Goal: Task Accomplishment & Management: Use online tool/utility

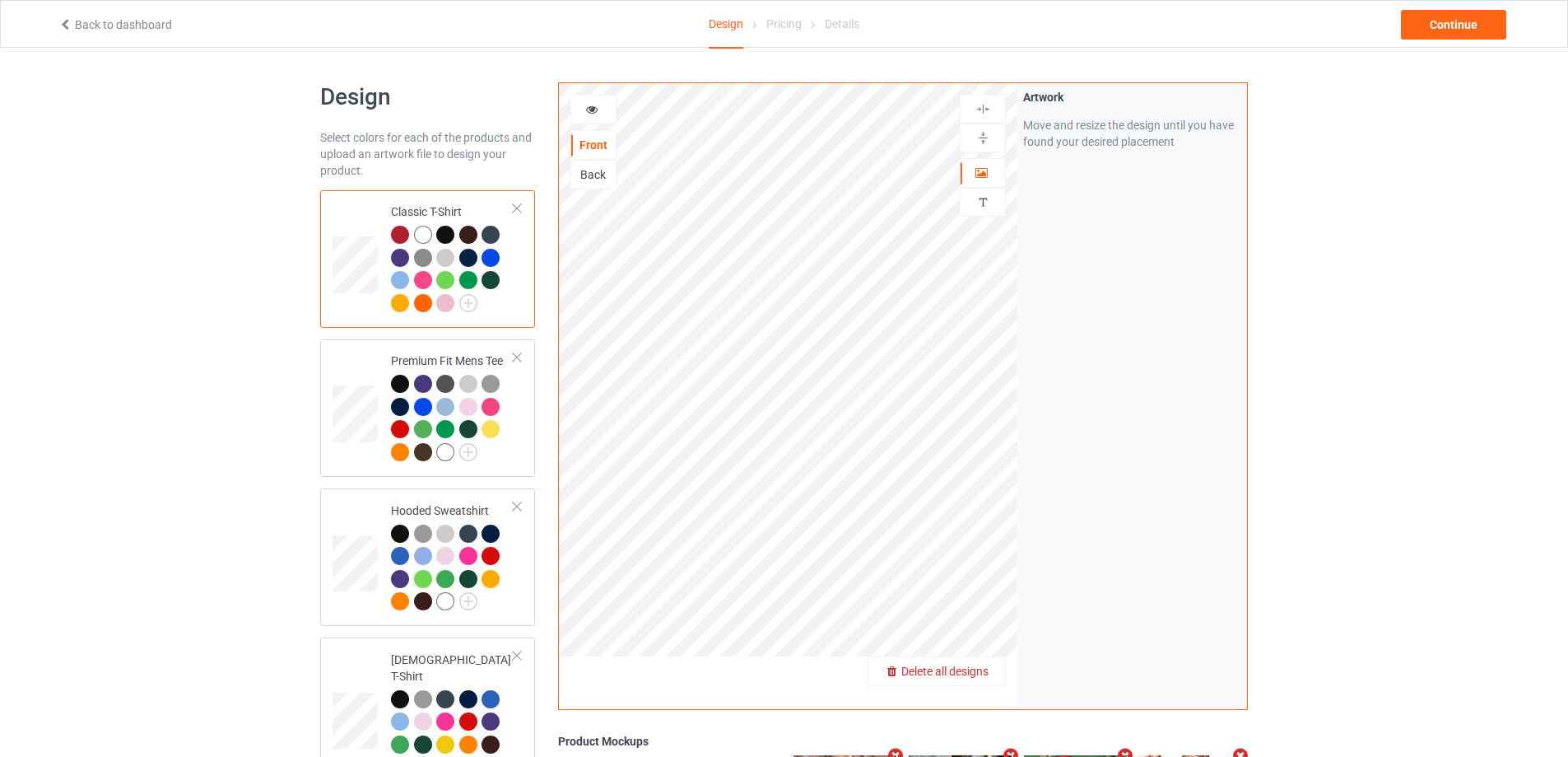
click at [971, 675] on span "Delete all designs" at bounding box center [945, 671] width 88 height 13
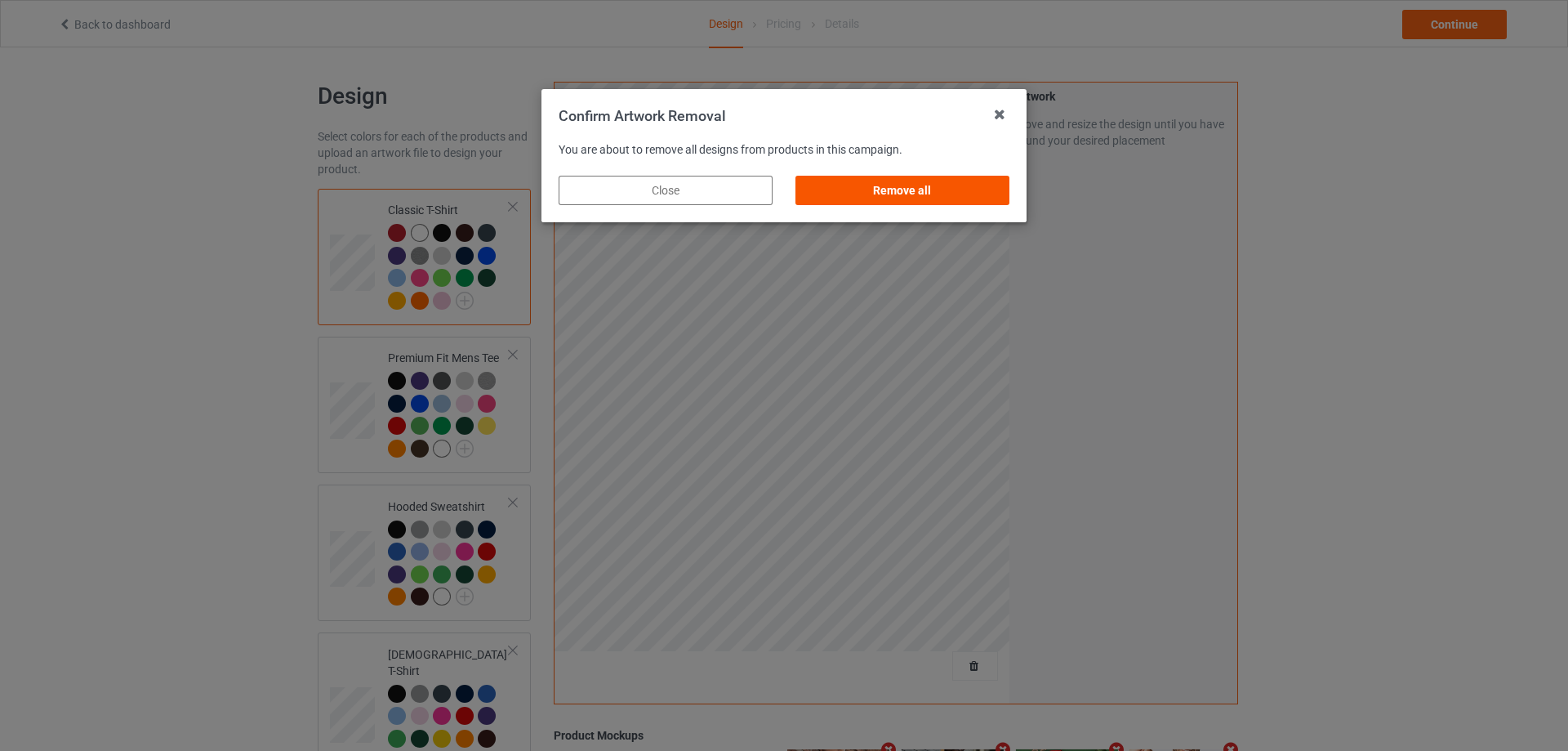
click at [974, 199] on div "Remove all" at bounding box center [903, 190] width 214 height 29
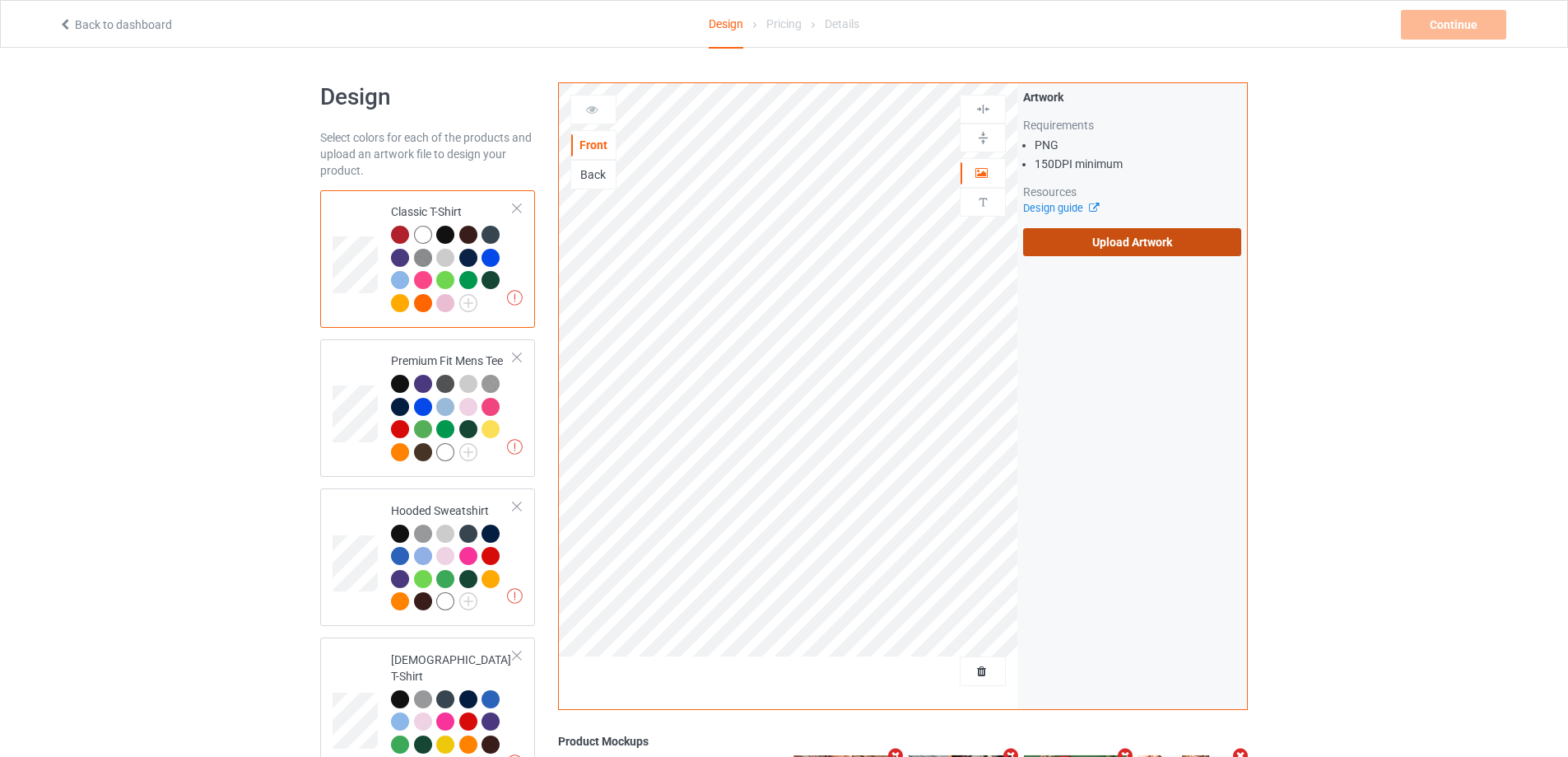
click at [1101, 250] on label "Upload Artwork" at bounding box center [1132, 242] width 218 height 28
click at [0, 0] on input "Upload Artwork" at bounding box center [0, 0] width 0 height 0
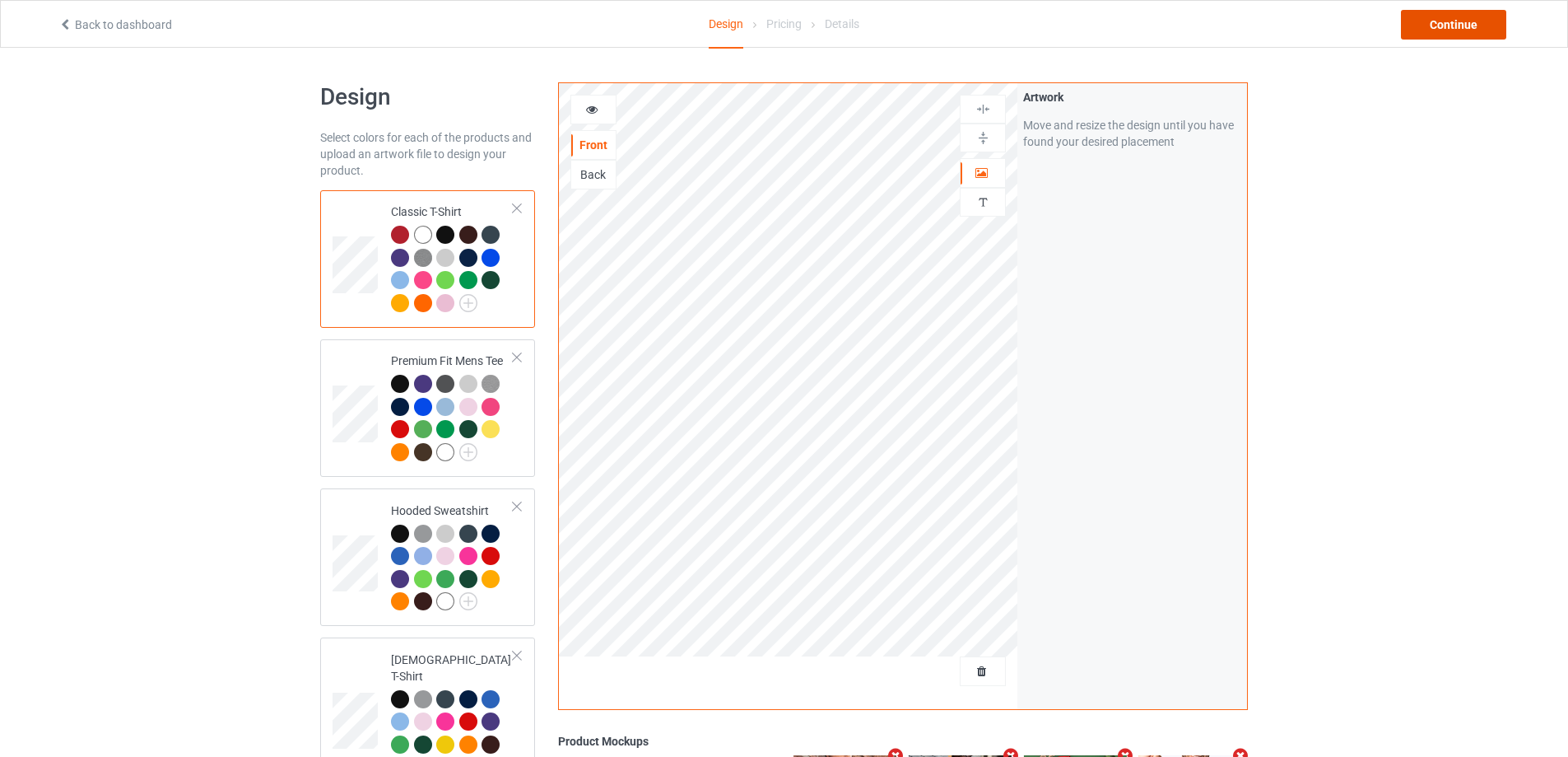
click at [1479, 21] on div "Continue" at bounding box center [1454, 24] width 105 height 29
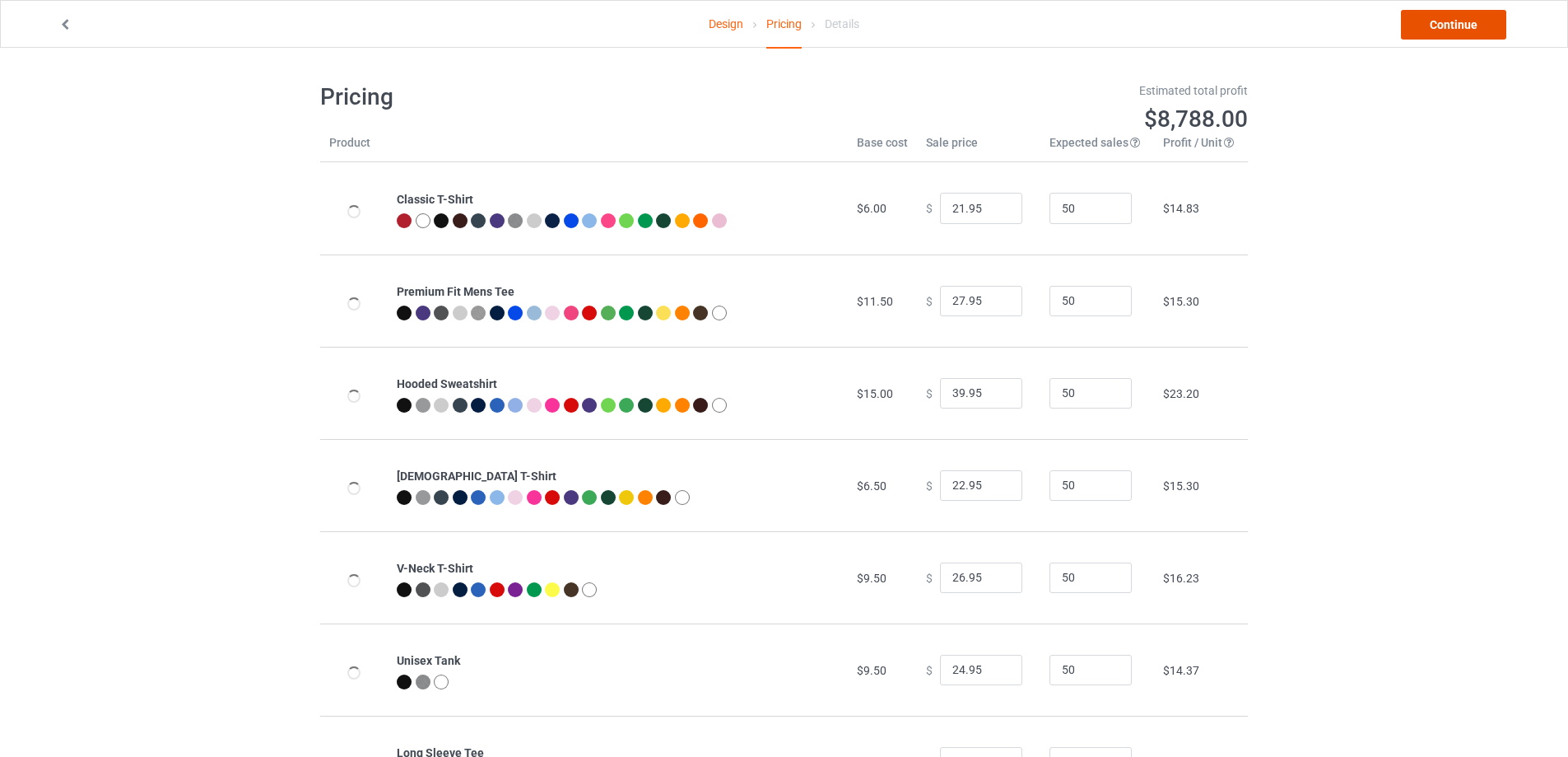
click at [1478, 24] on link "Continue" at bounding box center [1454, 24] width 105 height 29
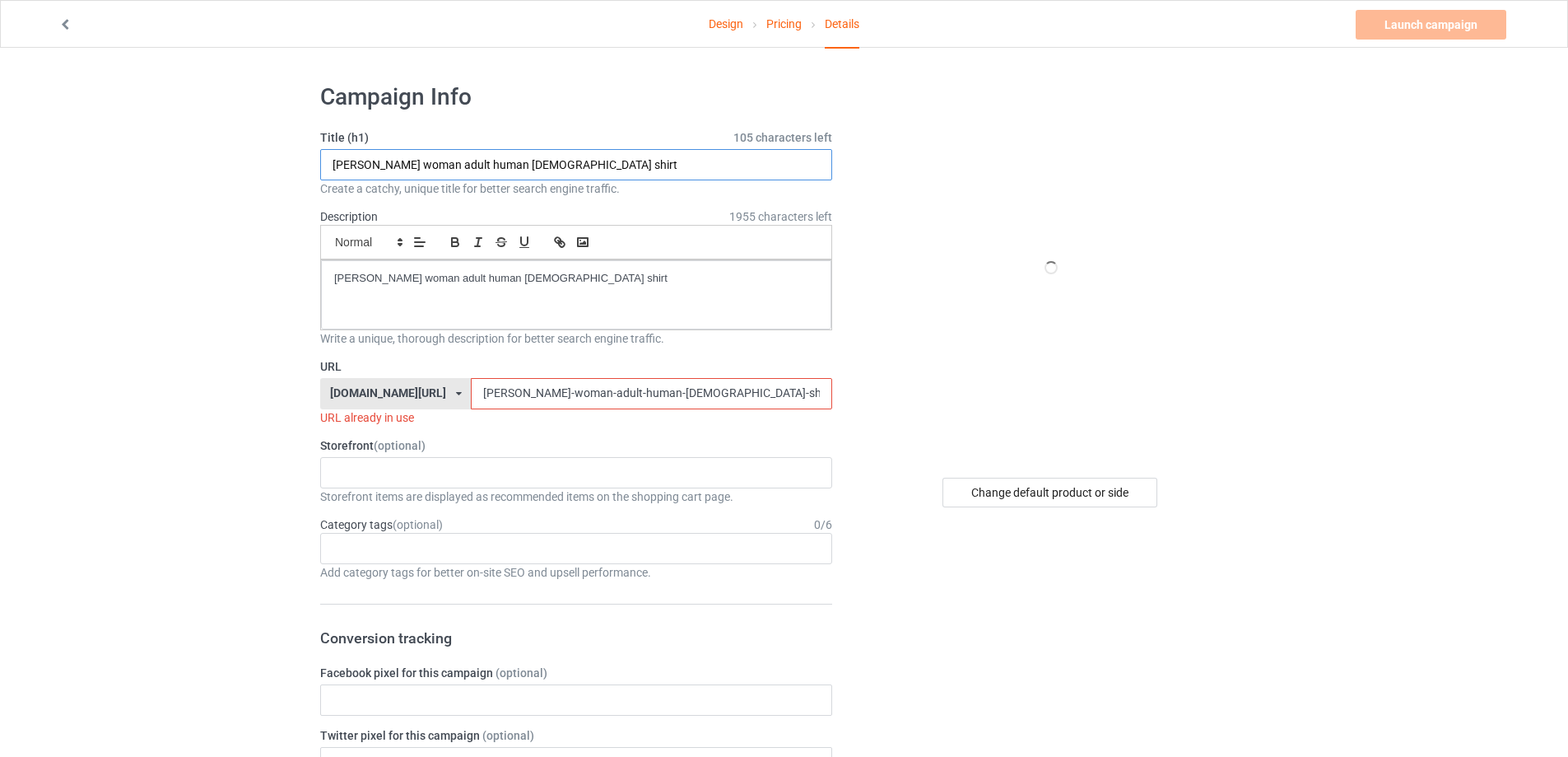
drag, startPoint x: 590, startPoint y: 158, endPoint x: 166, endPoint y: 163, distance: 424.0
paste input "Inclusion Isn’t Scary [DATE] shirt funny"
type input "Inclusion Isn’t Scary [DATE] shirt funny"
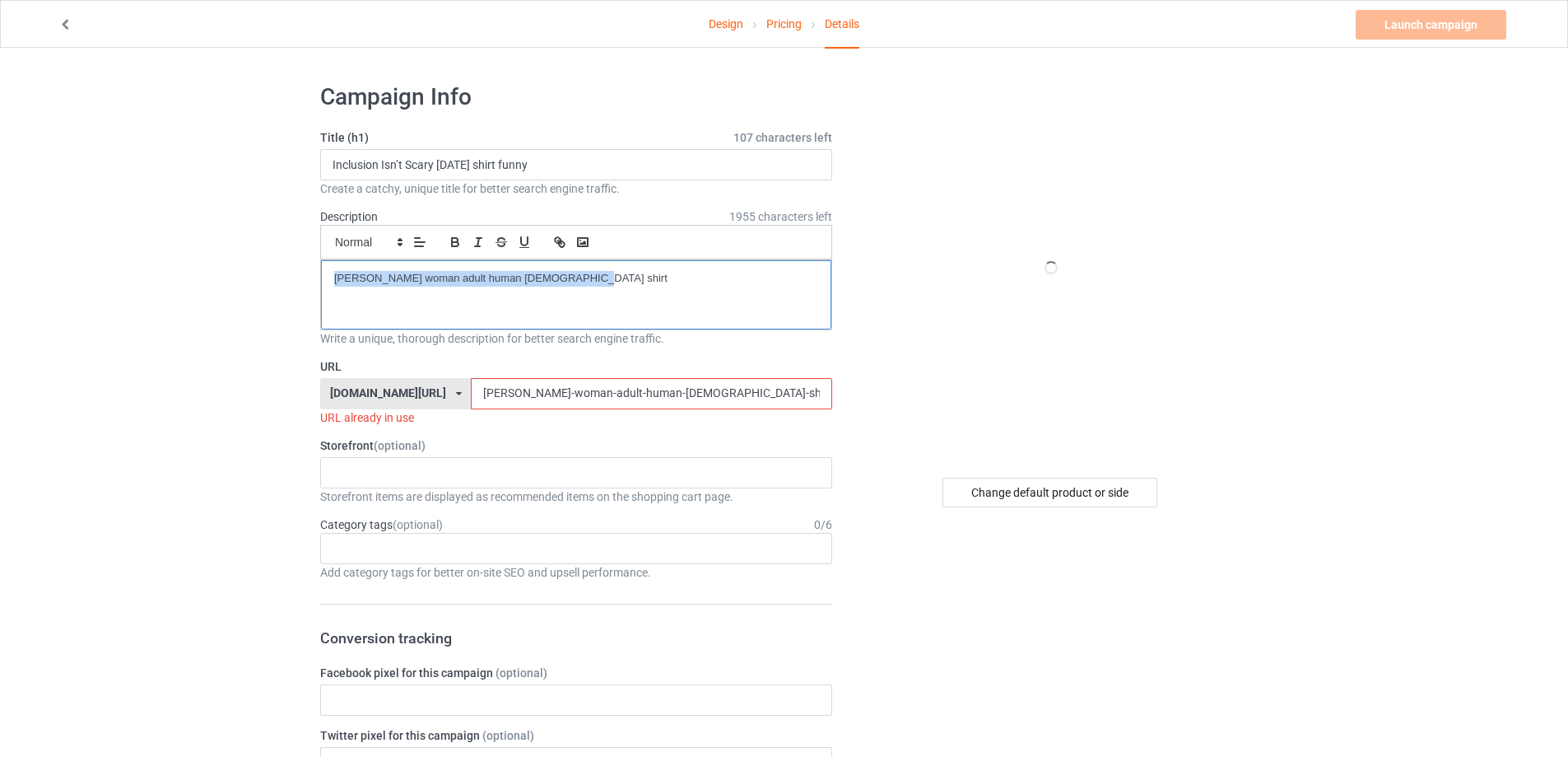
drag, startPoint x: 630, startPoint y: 272, endPoint x: 168, endPoint y: 250, distance: 462.5
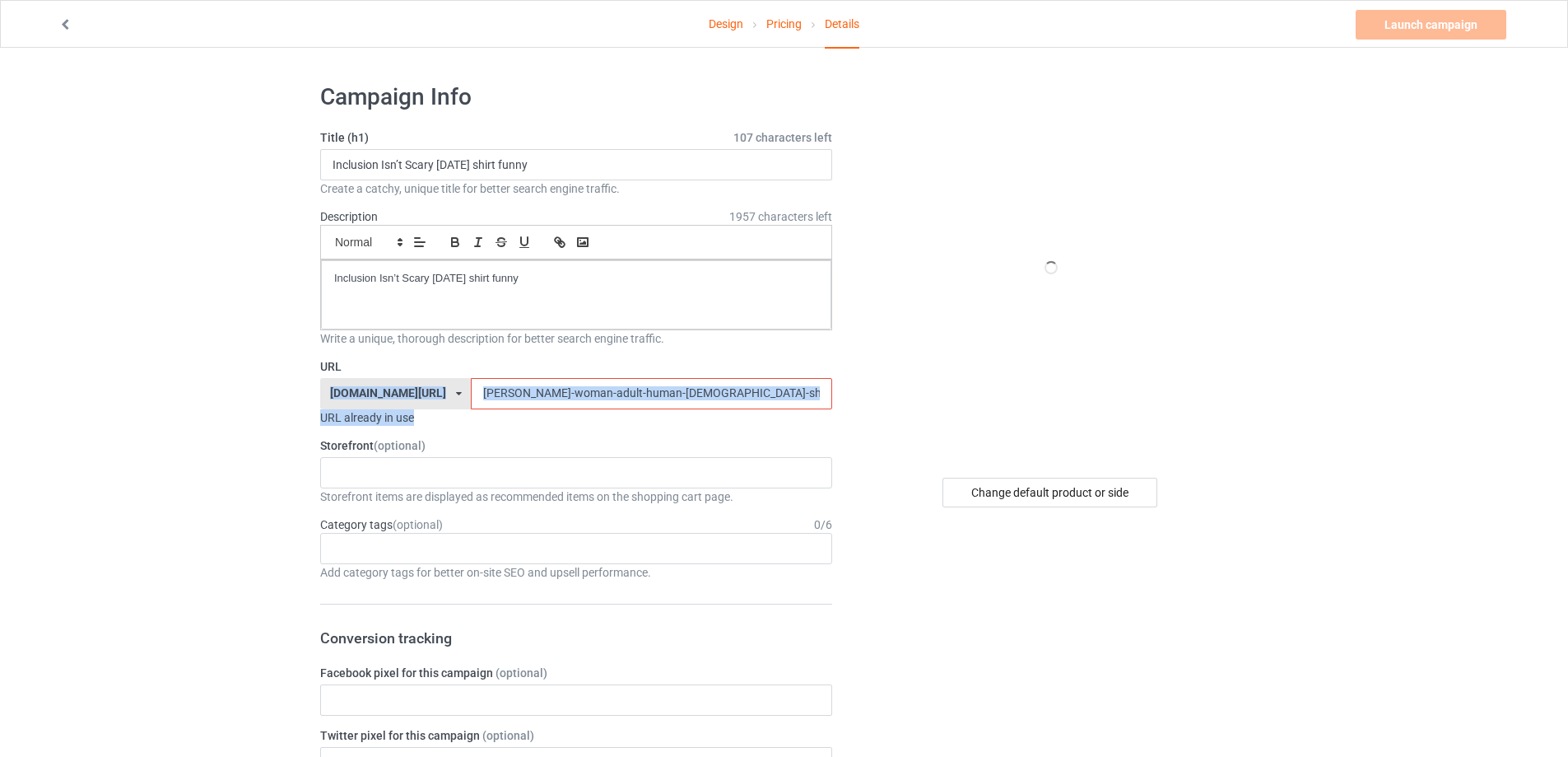
drag, startPoint x: 717, startPoint y: 409, endPoint x: 182, endPoint y: 407, distance: 535.0
click at [695, 382] on input "[PERSON_NAME]-woman-adult-human-[DEMOGRAPHIC_DATA]-shirt" at bounding box center [651, 393] width 360 height 31
drag, startPoint x: 664, startPoint y: 393, endPoint x: 128, endPoint y: 391, distance: 536.0
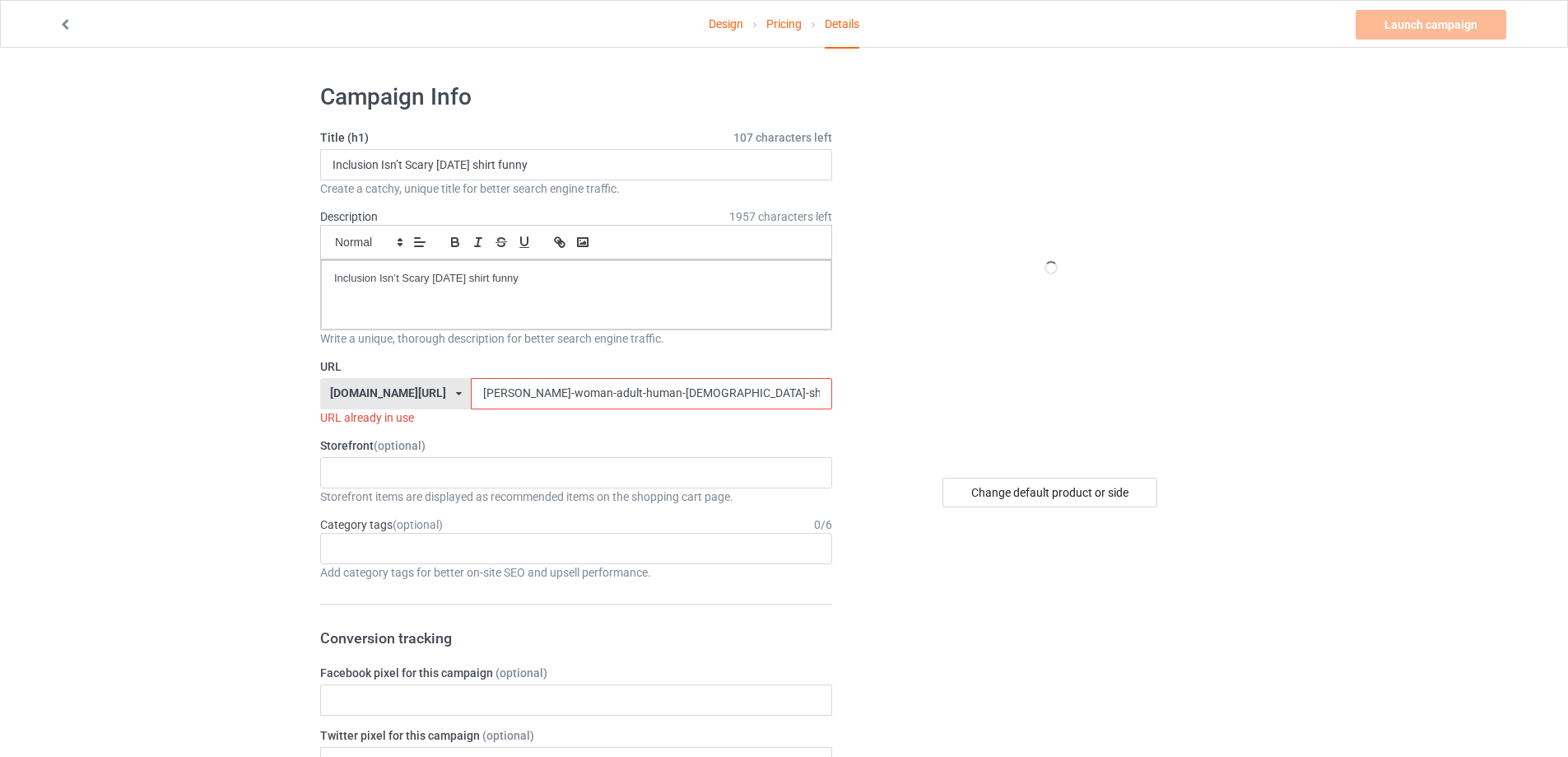
paste input "inclusion-isnt-scary-[DATE]-shirt-funny"
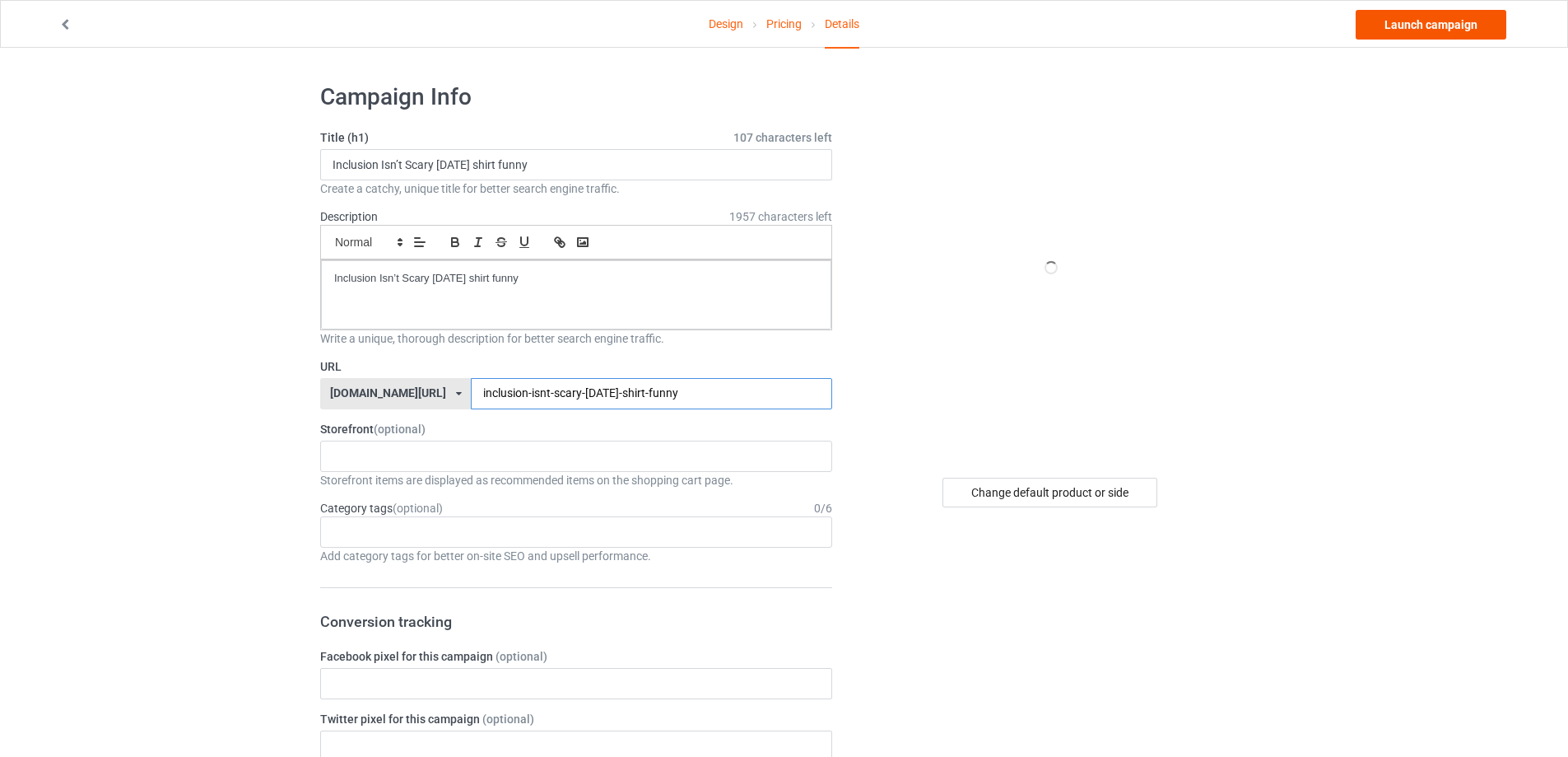
type input "inclusion-isnt-scary-[DATE]-shirt-funny"
click at [1450, 25] on link "Launch campaign" at bounding box center [1431, 24] width 151 height 29
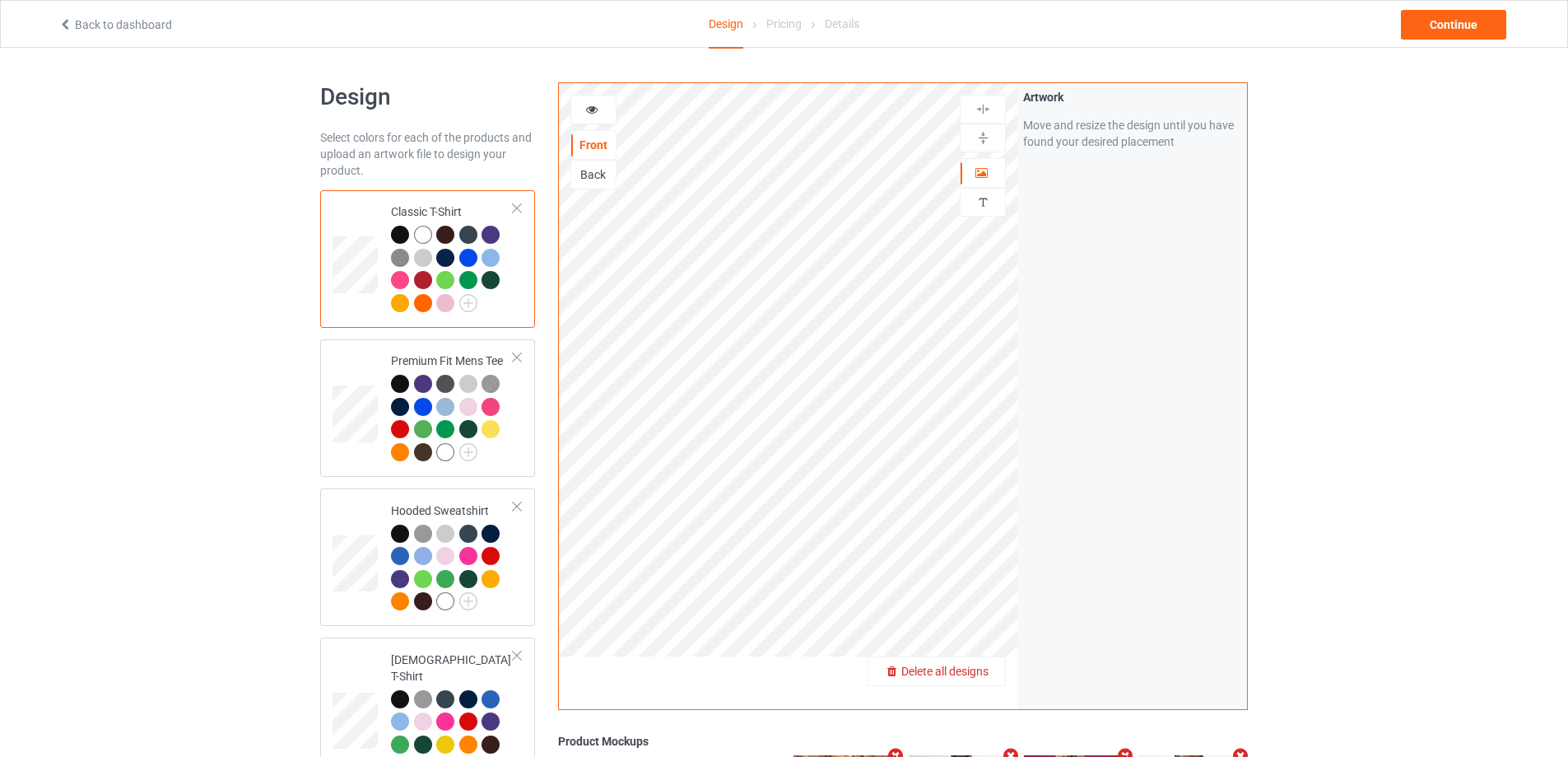
click at [981, 674] on span "Delete all designs" at bounding box center [945, 671] width 88 height 13
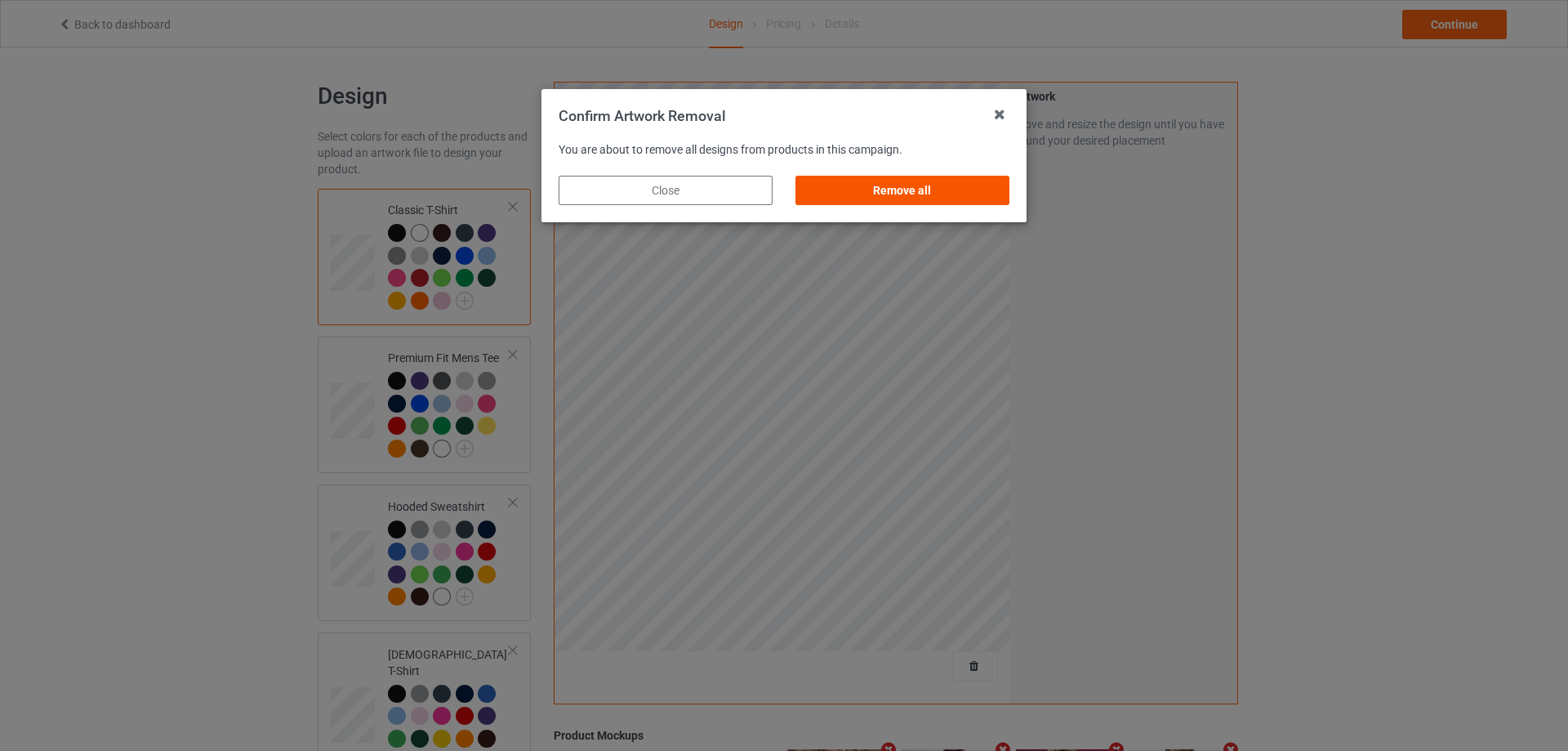
click at [960, 197] on div "Remove all" at bounding box center [903, 190] width 214 height 29
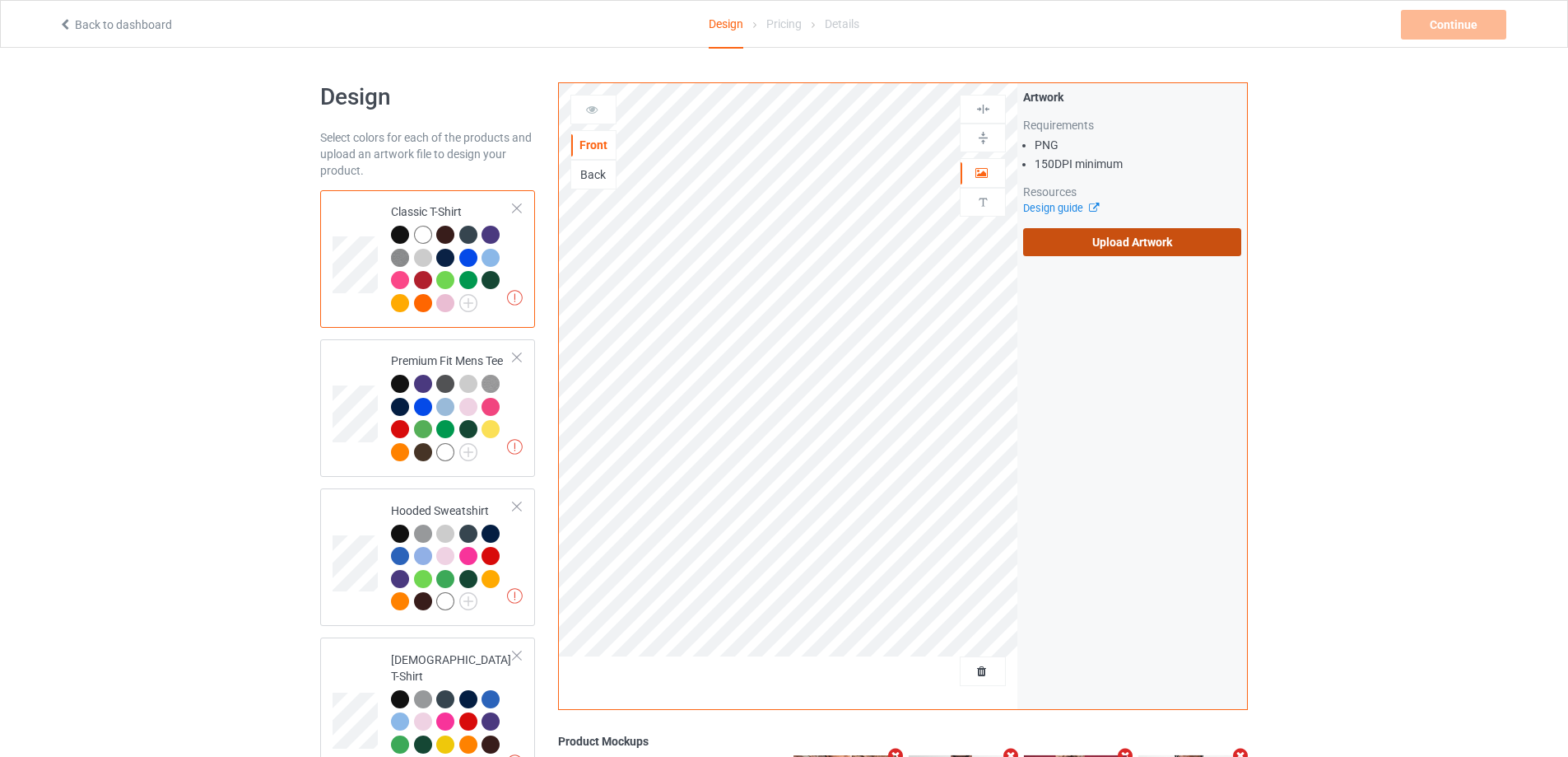
click at [1101, 242] on label "Upload Artwork" at bounding box center [1132, 242] width 218 height 28
click at [0, 0] on input "Upload Artwork" at bounding box center [0, 0] width 0 height 0
